Goal: Go to known website: Access a specific website the user already knows

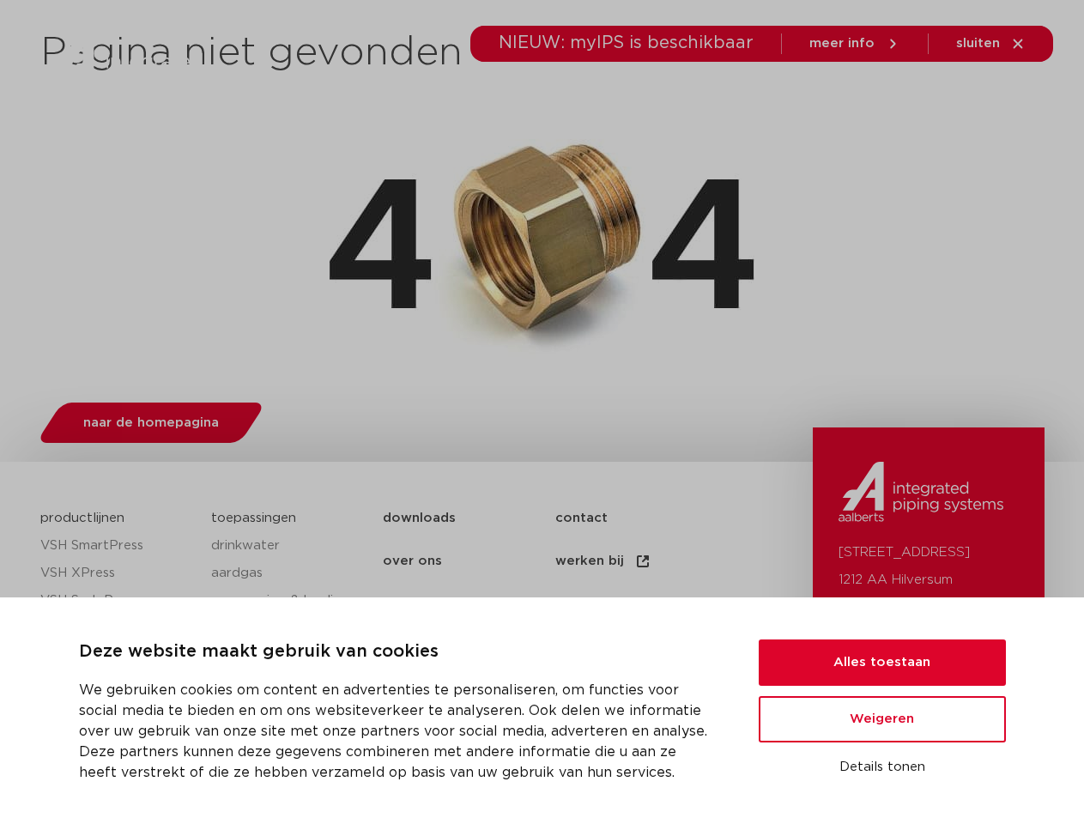
click at [542, 412] on div "naar de homepagina" at bounding box center [542, 419] width 1004 height 68
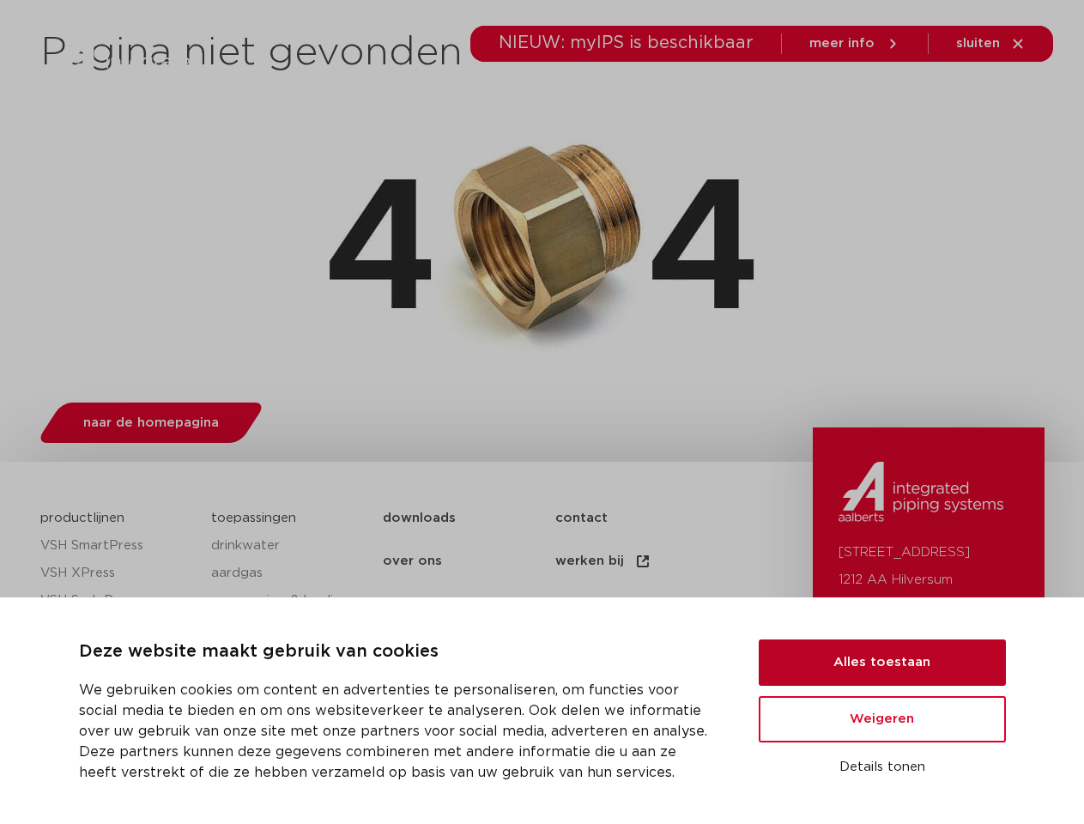
click at [882, 663] on button "Alles toestaan" at bounding box center [882, 663] width 247 height 46
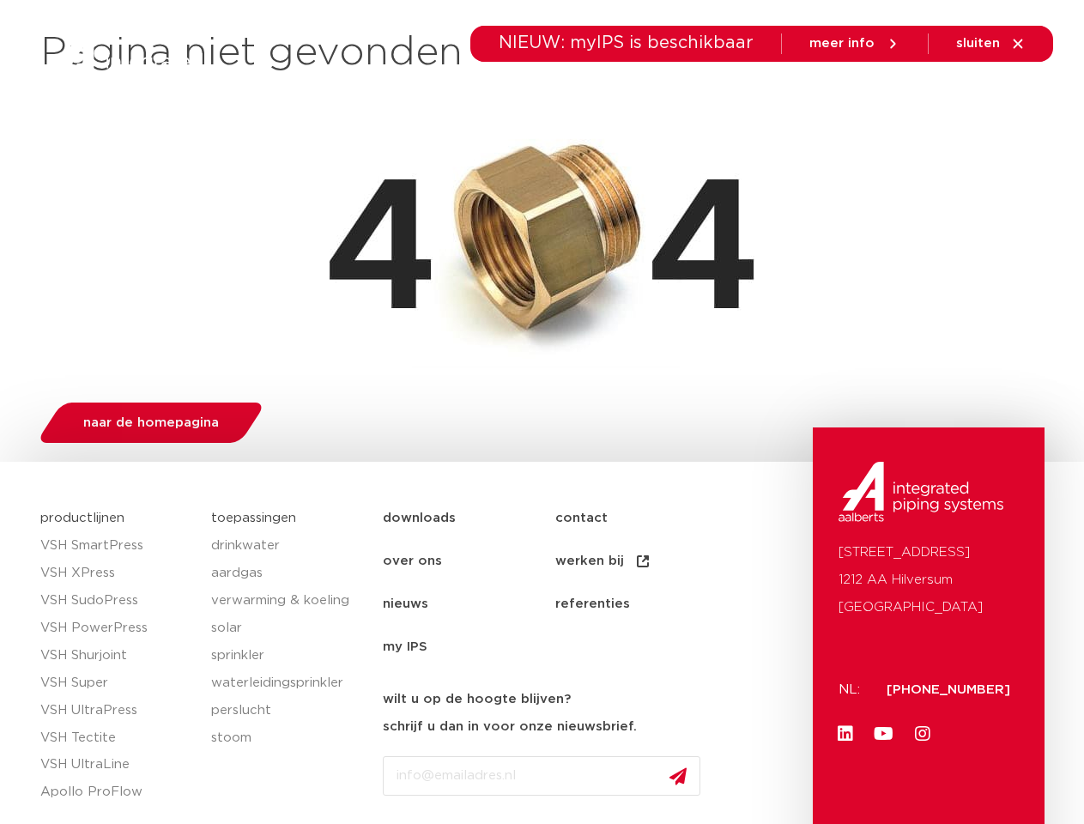
click at [882, 719] on link "Youtube" at bounding box center [884, 734] width 34 height 34
click at [882, 767] on div "[STREET_ADDRESS]: [PHONE_NUMBER] Linkedin Youtube Instagram" at bounding box center [929, 839] width 232 height 825
click at [605, 96] on li "toepassingen" at bounding box center [548, 97] width 124 height 66
click at [935, 96] on icon at bounding box center [935, 96] width 21 height 21
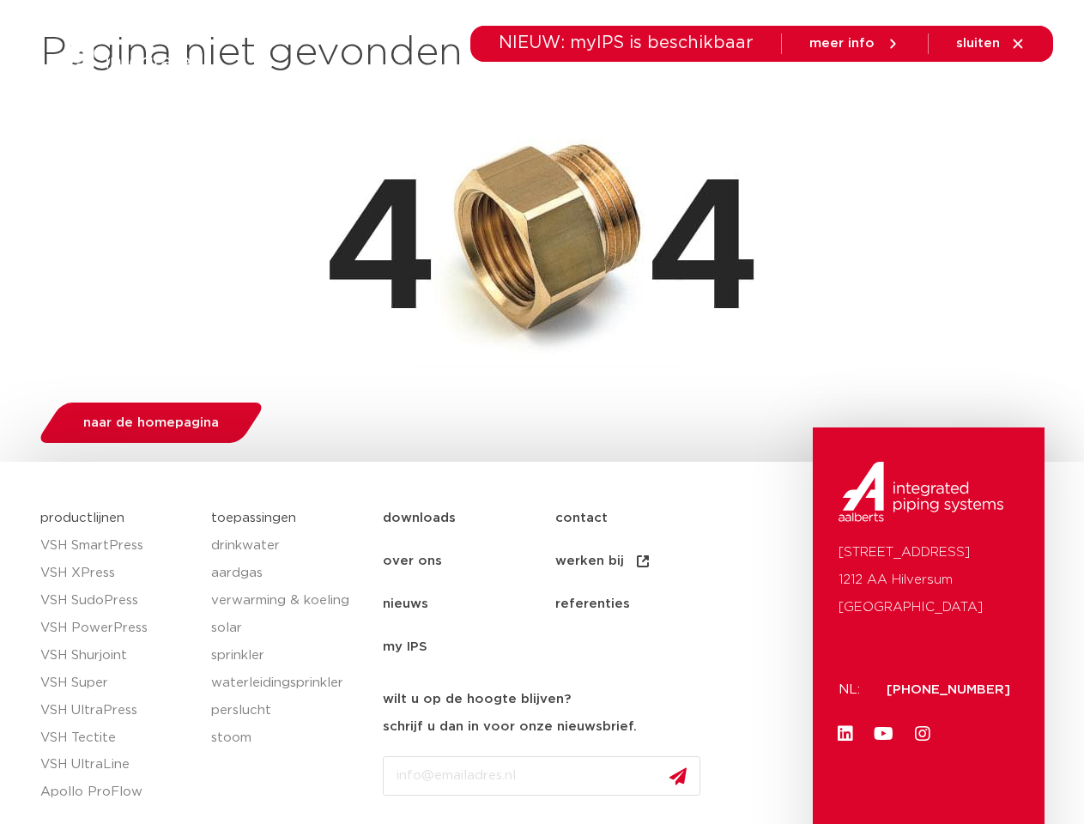
click at [991, 44] on span "sluiten" at bounding box center [978, 43] width 44 height 13
